Goal: Information Seeking & Learning: Find specific fact

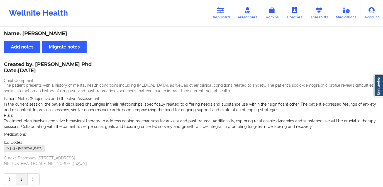
click at [206, 17] on div "Wellnite Health Dashboard Prescribers Admins Coaches Therapists Medications Acc…" at bounding box center [191, 13] width 383 height 22
click at [224, 16] on link "Dashboard" at bounding box center [220, 13] width 27 height 18
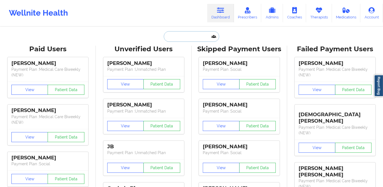
click at [180, 37] on input "text" at bounding box center [191, 36] width 55 height 11
paste input "Carrie"
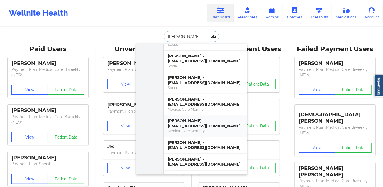
scroll to position [481, 0]
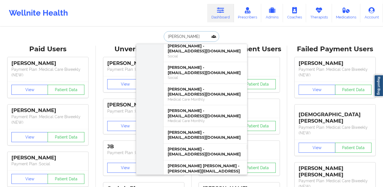
type input "Carrie"
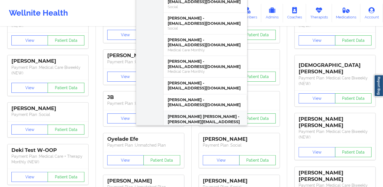
scroll to position [50, 0]
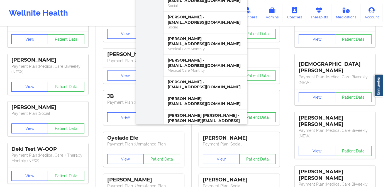
click at [216, 144] on div "Carrie Anne Gordon - cgordon1841@gmail.com" at bounding box center [205, 149] width 75 height 10
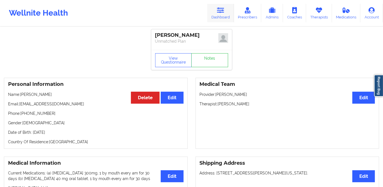
click at [216, 12] on link "Dashboard" at bounding box center [220, 13] width 27 height 18
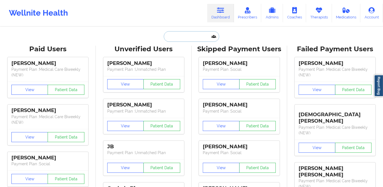
click at [186, 35] on input "text" at bounding box center [191, 36] width 55 height 11
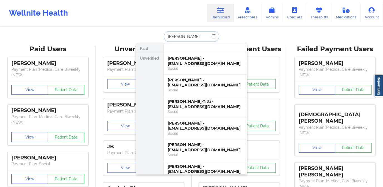
type input "carrie"
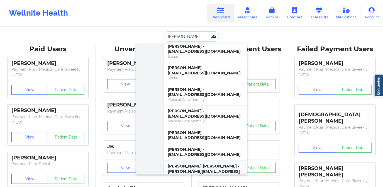
scroll to position [481, 0]
click at [201, 163] on div "Carrie Elizabeth Gold - carrieegold@gmail.com" at bounding box center [205, 171] width 75 height 16
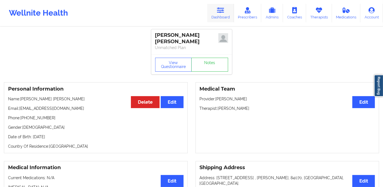
click at [223, 15] on link "Dashboard" at bounding box center [220, 13] width 27 height 18
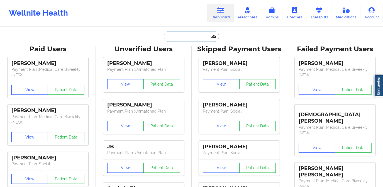
click at [196, 36] on input "text" at bounding box center [191, 36] width 55 height 11
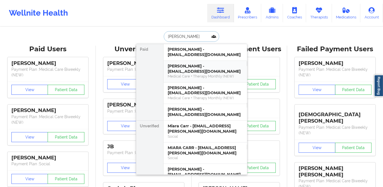
type input "carrie"
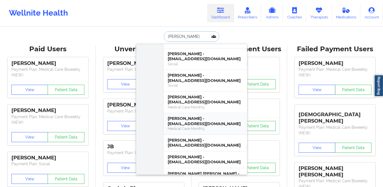
scroll to position [481, 0]
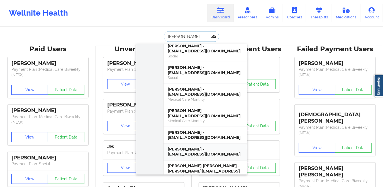
click at [196, 147] on div "Carrie Klofach - carrieklofach@yahoo.com" at bounding box center [205, 152] width 75 height 10
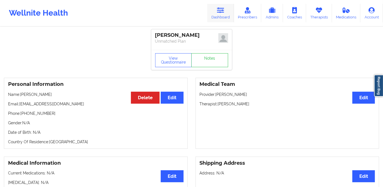
click at [224, 15] on link "Dashboard" at bounding box center [220, 13] width 27 height 18
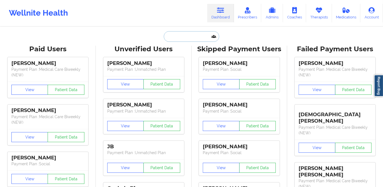
click at [194, 36] on input "text" at bounding box center [191, 36] width 55 height 11
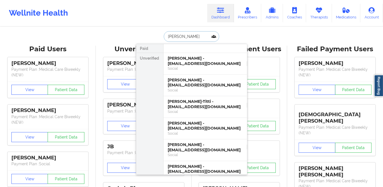
type input "carrie"
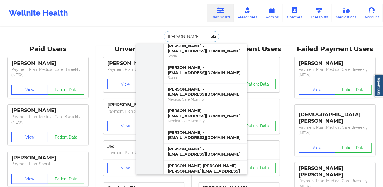
scroll to position [481, 0]
drag, startPoint x: 199, startPoint y: 106, endPoint x: 187, endPoint y: 107, distance: 11.7
click at [187, 130] on div "Carrie Callahan - careyfromcleveland@gmail.com" at bounding box center [205, 135] width 75 height 10
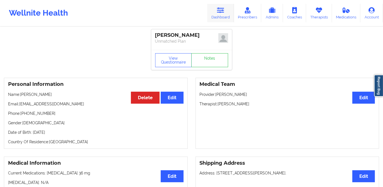
click at [224, 12] on icon at bounding box center [220, 10] width 7 height 6
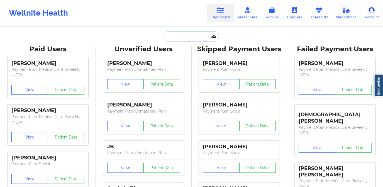
click at [196, 38] on input "text" at bounding box center [191, 36] width 55 height 11
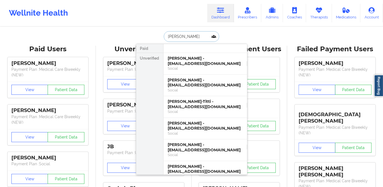
type input "carrie"
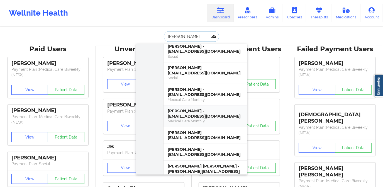
scroll to position [481, 0]
click at [203, 108] on div "Carrie Cuadra - carriecuadra@hotmail.com" at bounding box center [205, 113] width 75 height 10
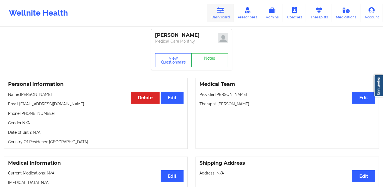
click at [223, 14] on link "Dashboard" at bounding box center [220, 13] width 27 height 18
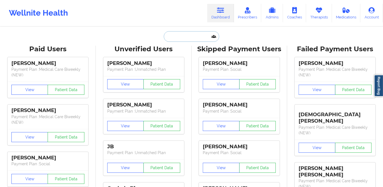
click at [194, 38] on input "text" at bounding box center [191, 36] width 55 height 11
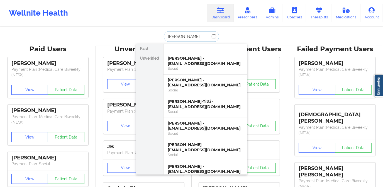
type input "carrie"
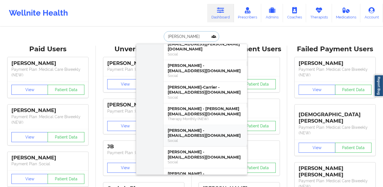
scroll to position [354, 0]
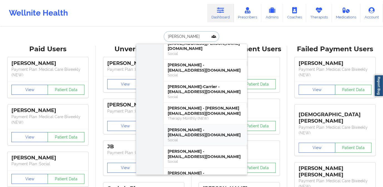
click at [201, 127] on div "Carrie Witwer - carriewitwer05@gmail.com" at bounding box center [205, 132] width 75 height 10
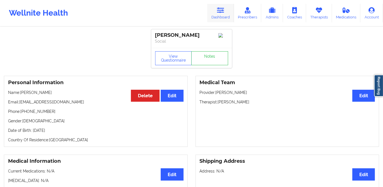
click at [215, 8] on link "Dashboard" at bounding box center [220, 13] width 27 height 18
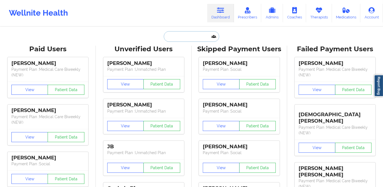
click at [200, 34] on input "text" at bounding box center [191, 36] width 55 height 11
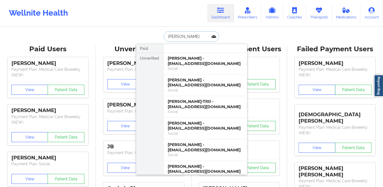
type input "carrie"
click at [214, 85] on div "Carrie Wilson - carriewilson817@gmail.com" at bounding box center [205, 82] width 75 height 10
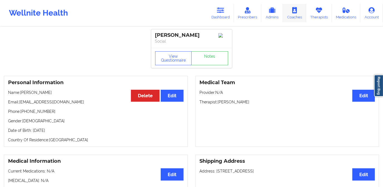
click at [294, 14] on link "Coaches" at bounding box center [294, 13] width 23 height 18
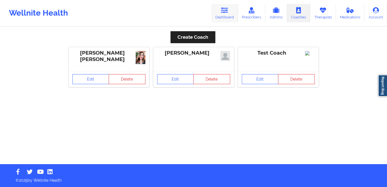
click at [219, 13] on link "Dashboard" at bounding box center [224, 13] width 27 height 18
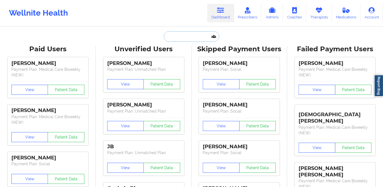
click at [190, 36] on input "text" at bounding box center [191, 36] width 55 height 11
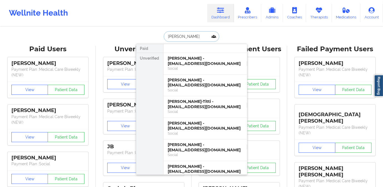
type input "carrie"
click at [197, 69] on div "Social" at bounding box center [205, 68] width 75 height 5
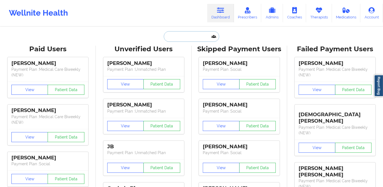
click at [192, 38] on input "text" at bounding box center [191, 36] width 55 height 11
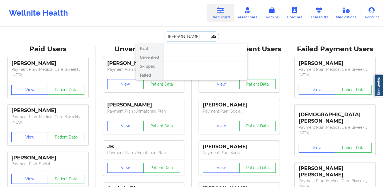
type input "[PERSON_NAME]"
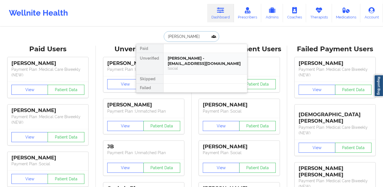
click at [174, 57] on div "[PERSON_NAME] - [EMAIL_ADDRESS][DOMAIN_NAME]" at bounding box center [205, 61] width 75 height 10
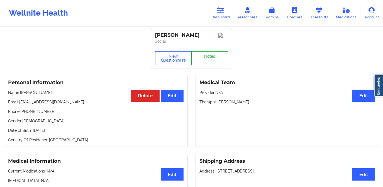
click at [215, 58] on link "Notes" at bounding box center [209, 58] width 37 height 14
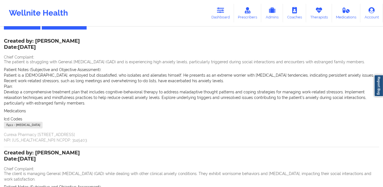
scroll to position [25, 0]
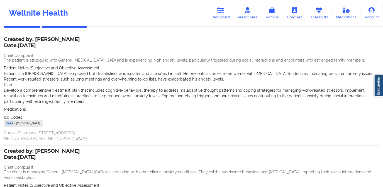
drag, startPoint x: 13, startPoint y: 123, endPoint x: 4, endPoint y: 122, distance: 9.8
click at [4, 122] on div "F41.1 - [MEDICAL_DATA]" at bounding box center [23, 123] width 39 height 7
copy div "F41.1"
